Goal: Information Seeking & Learning: Understand process/instructions

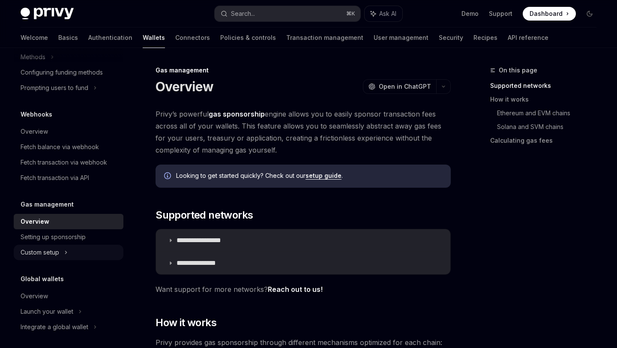
click at [66, 250] on icon at bounding box center [65, 252] width 3 height 10
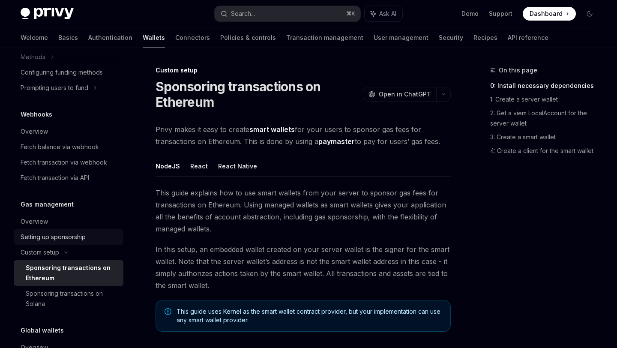
click at [80, 237] on div "Setting up sponsorship" at bounding box center [53, 237] width 65 height 10
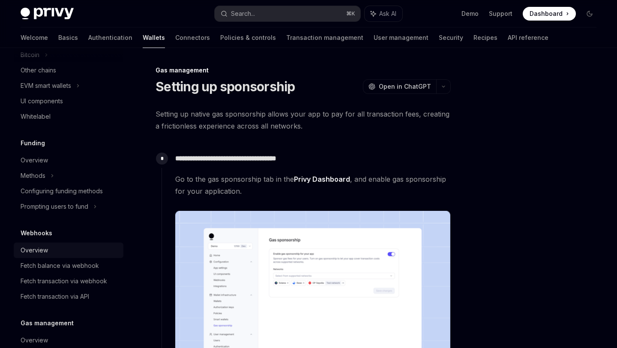
scroll to position [206, 0]
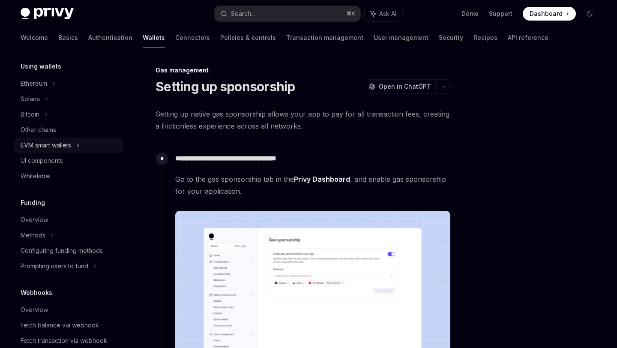
click at [65, 144] on div "EVM smart wallets" at bounding box center [46, 145] width 51 height 10
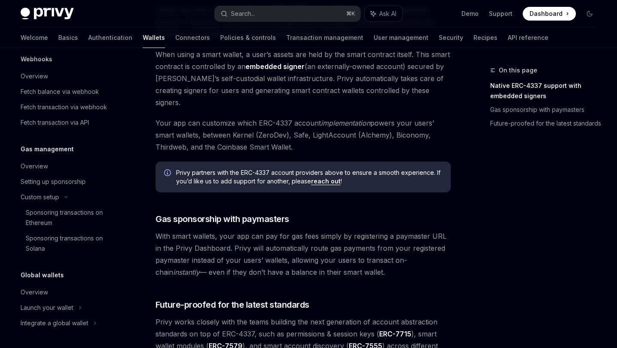
scroll to position [548, 0]
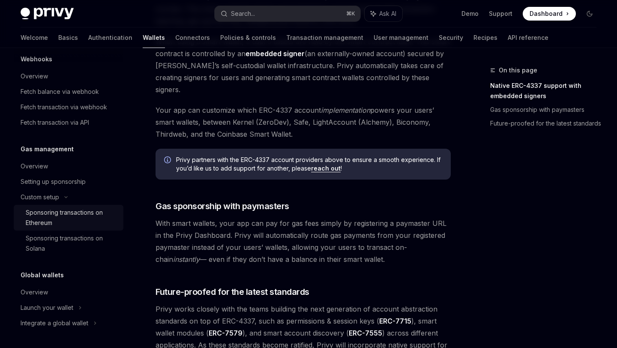
click at [62, 210] on div "Sponsoring transactions on Ethereum" at bounding box center [72, 217] width 92 height 21
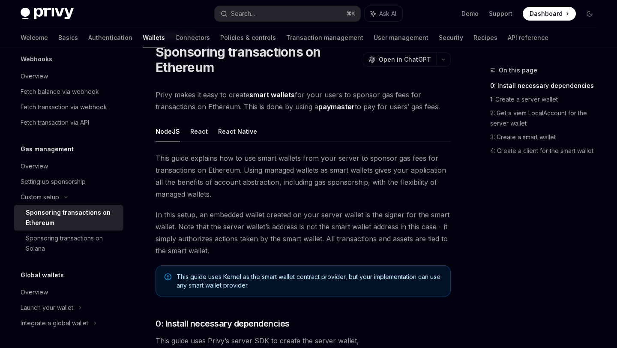
scroll to position [49, 0]
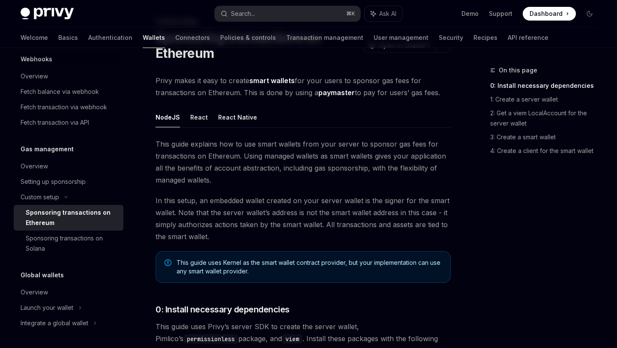
click at [328, 96] on link "paymaster" at bounding box center [336, 92] width 36 height 9
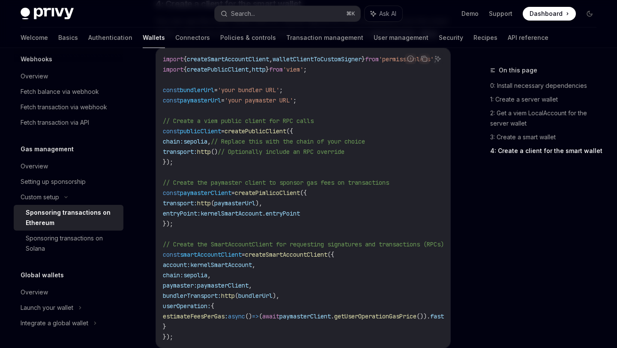
scroll to position [1047, 0]
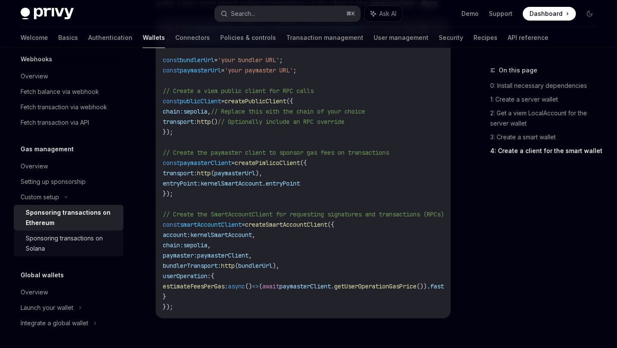
click at [91, 243] on div "Sponsoring transactions on Solana" at bounding box center [72, 243] width 92 height 21
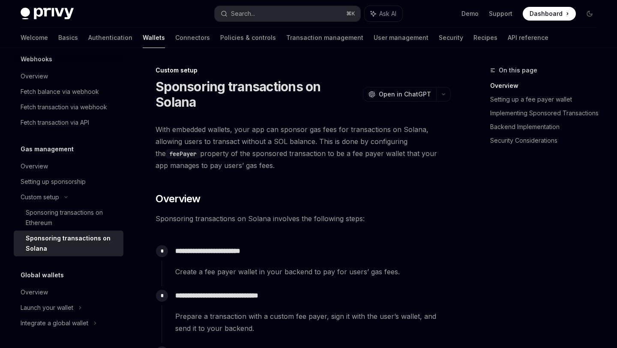
click at [257, 130] on span "With embedded wallets, your app can sponsor gas fees for transactions on Solana…" at bounding box center [302, 147] width 295 height 48
click at [239, 152] on span "With embedded wallets, your app can sponsor gas fees for transactions on Solana…" at bounding box center [302, 147] width 295 height 48
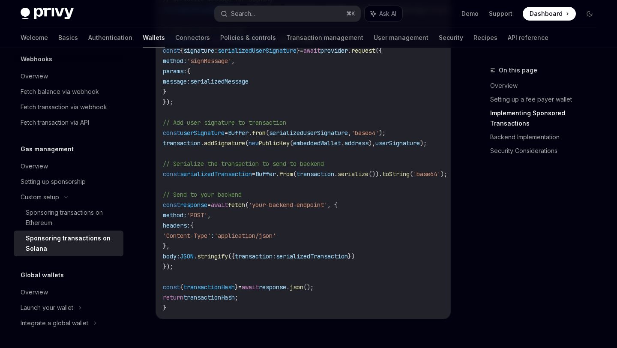
scroll to position [1153, 0]
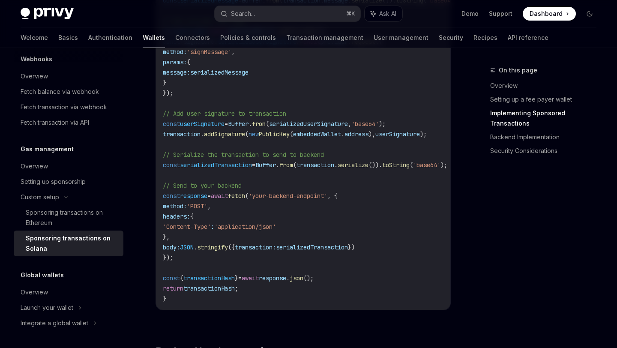
click at [200, 169] on span "serializedTransaction" at bounding box center [216, 165] width 72 height 8
click at [211, 200] on span "=" at bounding box center [208, 196] width 3 height 8
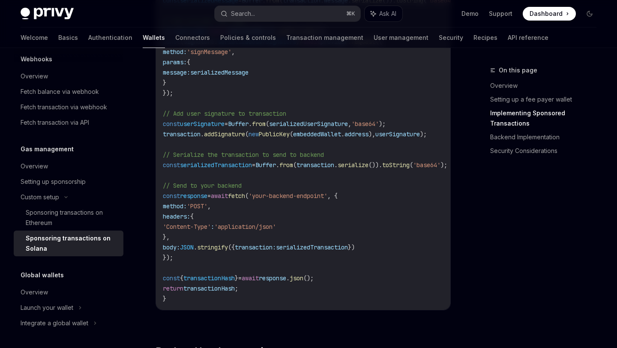
click at [211, 200] on span "=" at bounding box center [208, 196] width 3 height 8
click at [211, 226] on span "'Content-Type'" at bounding box center [187, 227] width 48 height 8
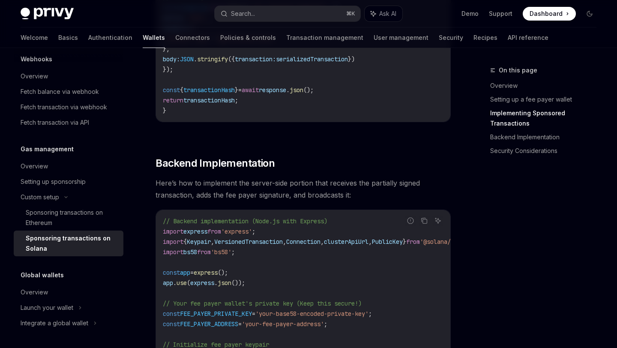
scroll to position [1355, 0]
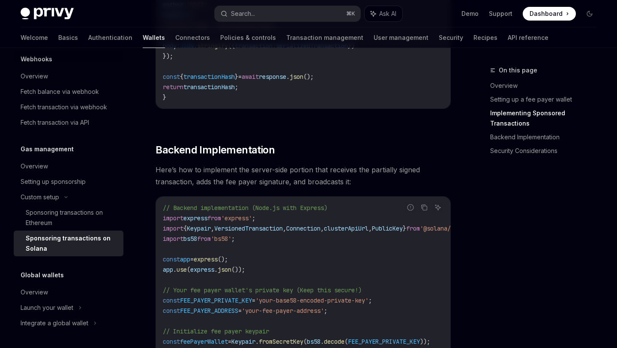
click at [215, 175] on span "Here’s how to implement the server-side portion that receives the partially sig…" at bounding box center [302, 176] width 295 height 24
click at [225, 179] on span "Here’s how to implement the server-side portion that receives the partially sig…" at bounding box center [302, 176] width 295 height 24
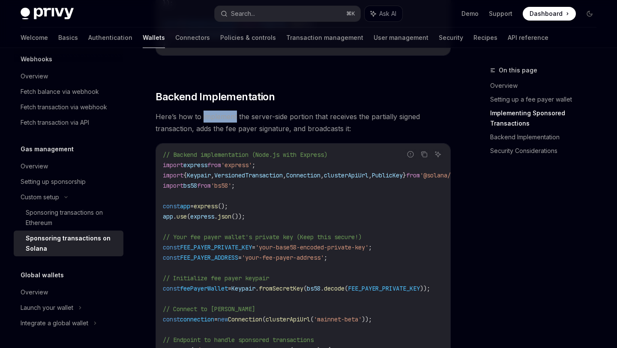
scroll to position [1409, 0]
click at [271, 134] on span "Here’s how to implement the server-side portion that receives the partially sig…" at bounding box center [302, 122] width 295 height 24
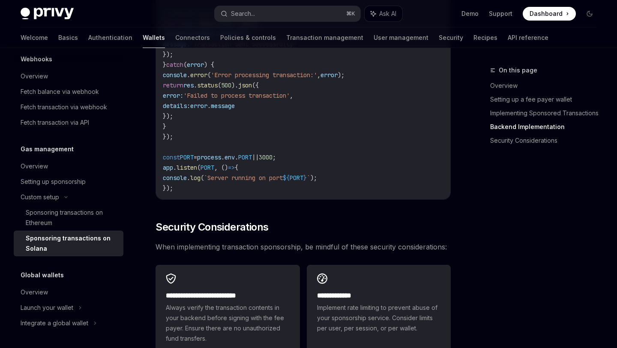
scroll to position [2366, 0]
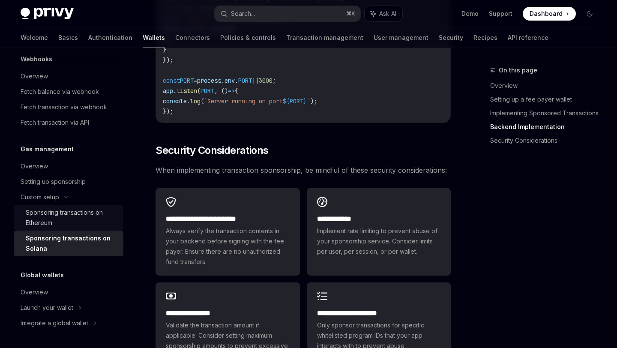
click at [86, 213] on div "Sponsoring transactions on Ethereum" at bounding box center [72, 217] width 92 height 21
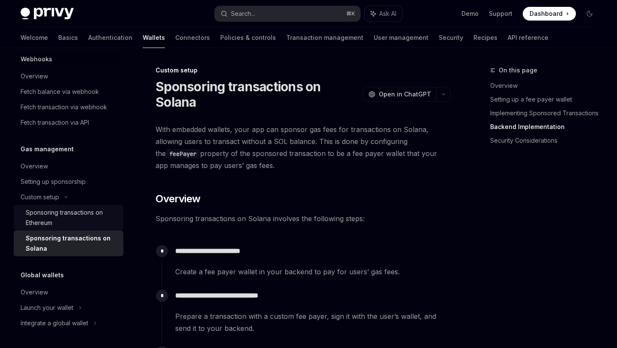
type textarea "*"
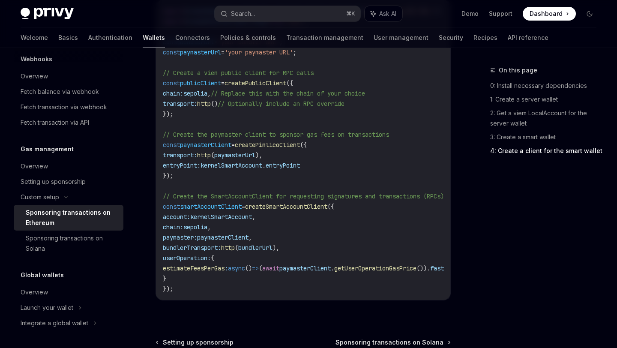
scroll to position [933, 0]
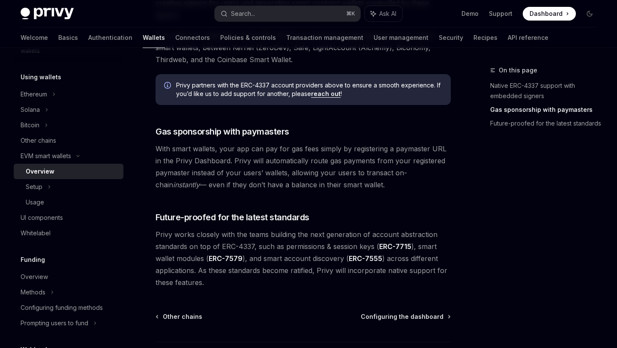
scroll to position [679, 0]
